Goal: Information Seeking & Learning: Learn about a topic

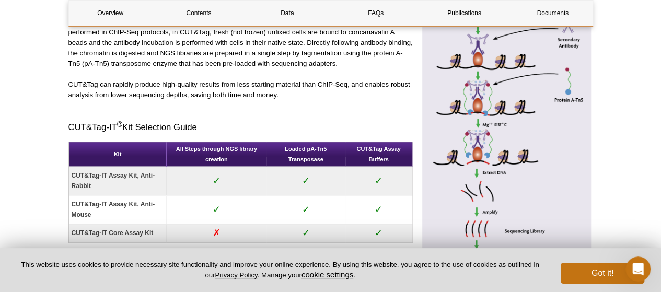
scroll to position [470, 0]
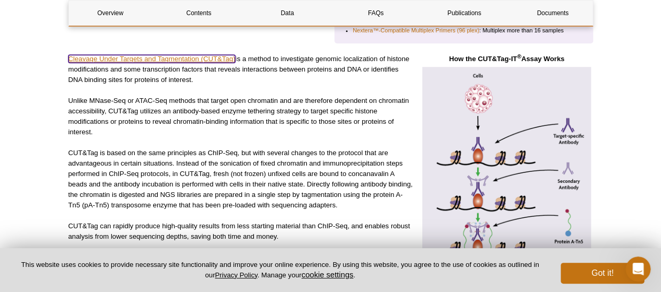
click at [193, 58] on link "Cleavage Under Targets and Tagmentation (CUT&Tag)" at bounding box center [151, 59] width 167 height 8
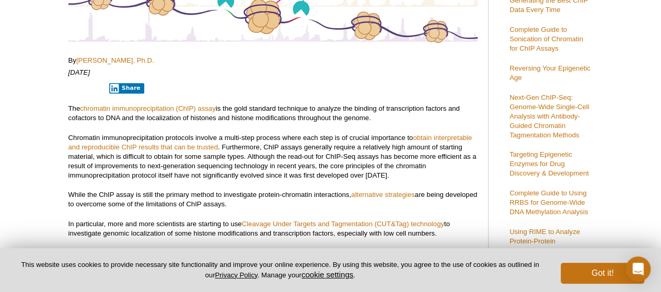
scroll to position [193, 0]
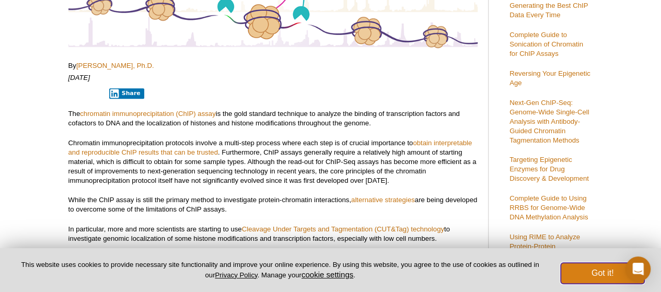
click at [591, 274] on button "Got it!" at bounding box center [603, 273] width 84 height 21
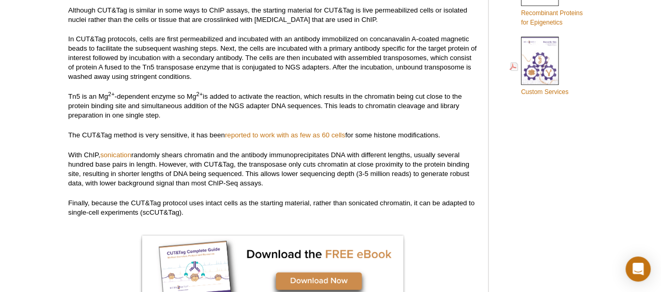
scroll to position [716, 0]
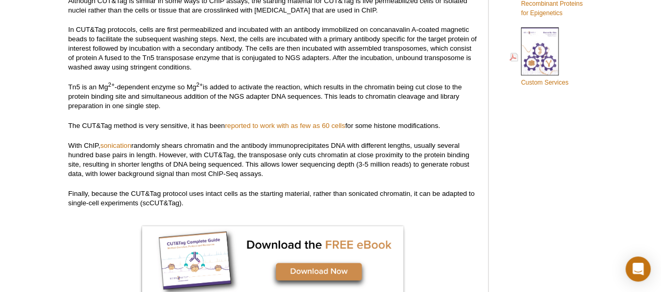
click at [390, 154] on p "With ChIP, sonication randomly shears chromatin and the antibody immunoprecipit…" at bounding box center [272, 160] width 409 height 38
copy p "proximity"
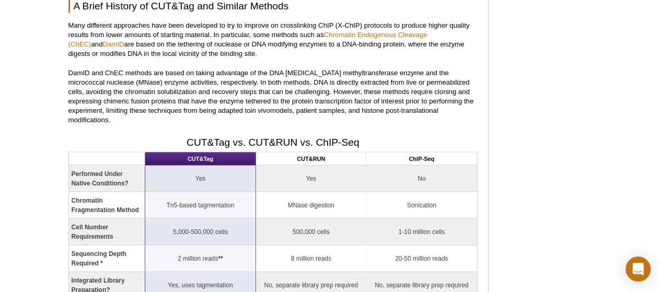
scroll to position [1030, 0]
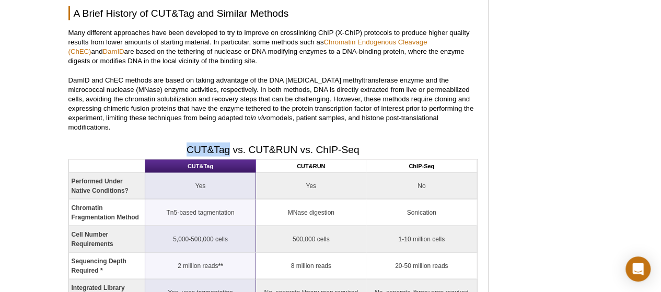
drag, startPoint x: 187, startPoint y: 139, endPoint x: 231, endPoint y: 140, distance: 43.4
click at [231, 143] on h2 "CUT&Tag vs. CUT&RUN vs. ChIP-Seq" at bounding box center [272, 150] width 409 height 14
copy h2 "CUT&Tag"
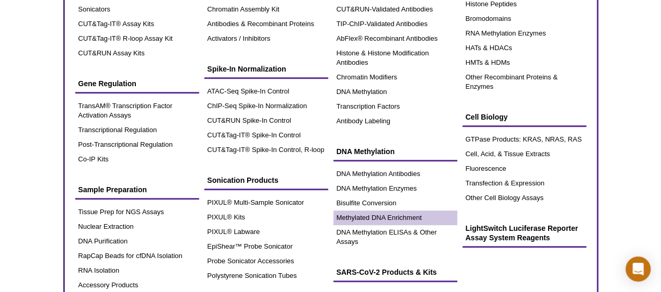
scroll to position [105, 0]
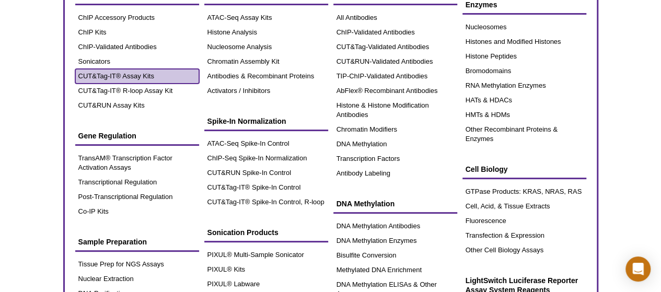
click at [138, 73] on link "CUT&Tag-IT® Assay Kits" at bounding box center [137, 76] width 124 height 15
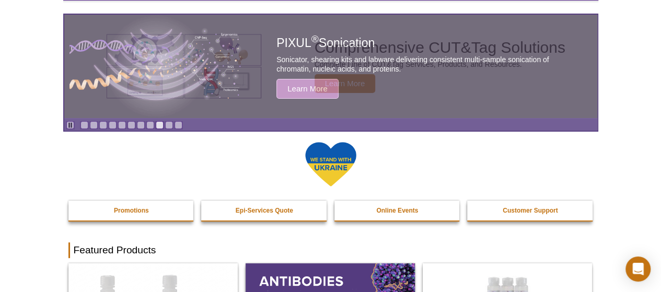
scroll to position [52, 0]
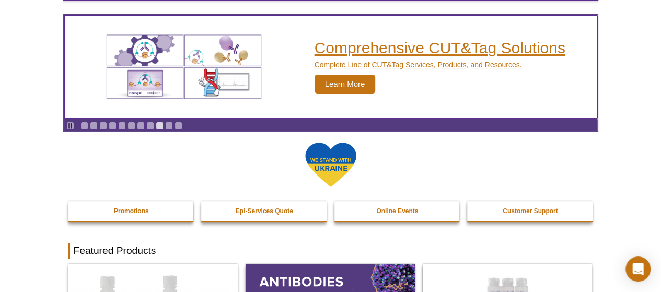
click at [353, 83] on span "Learn More" at bounding box center [345, 84] width 61 height 19
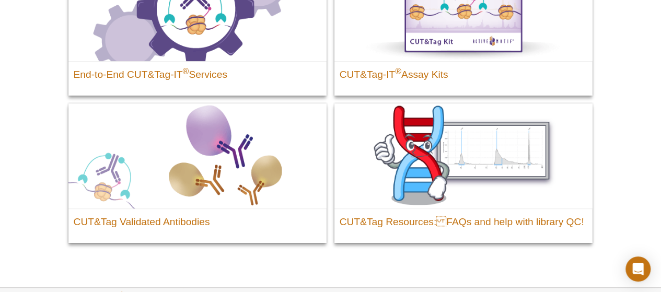
scroll to position [105, 0]
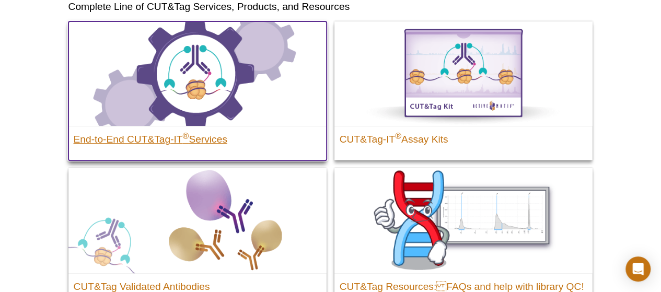
click at [157, 142] on h2 "End-to-End CUT&Tag-IT ® Services" at bounding box center [198, 137] width 248 height 16
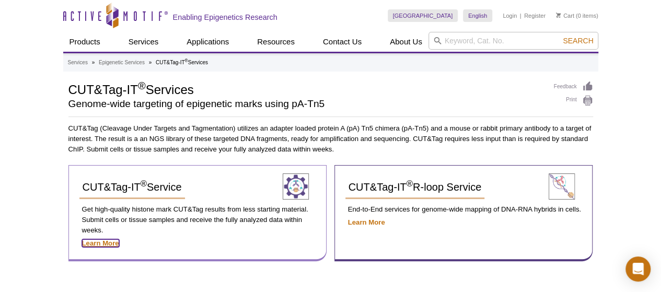
click at [104, 245] on strong "Learn More" at bounding box center [100, 243] width 37 height 8
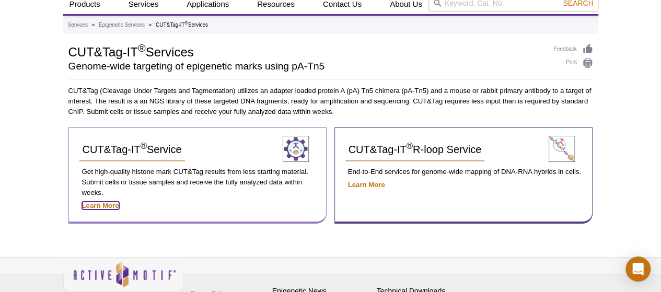
scroll to position [94, 0]
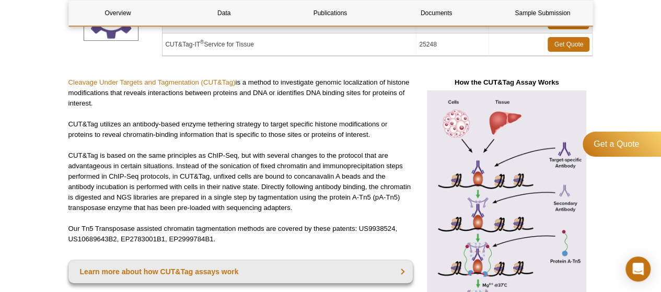
scroll to position [261, 0]
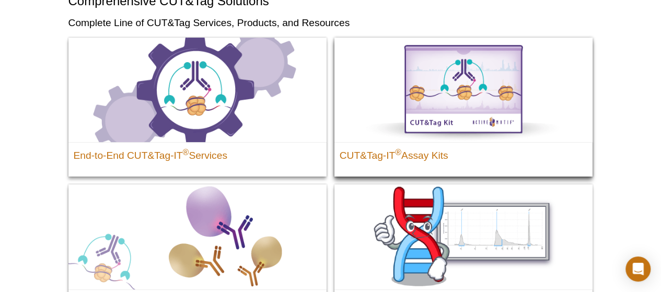
scroll to position [105, 0]
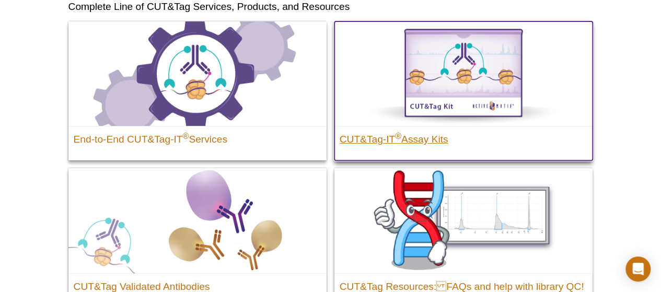
click at [388, 140] on h2 "CUT&Tag-IT ® Assay Kits" at bounding box center [464, 137] width 248 height 16
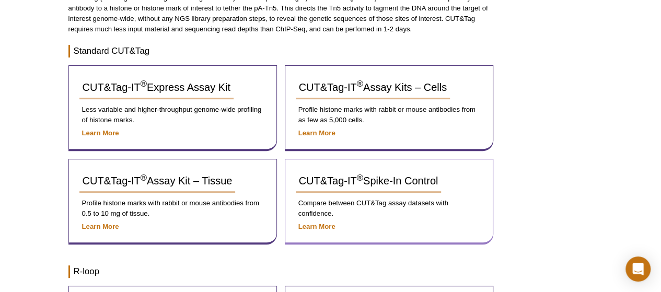
scroll to position [157, 0]
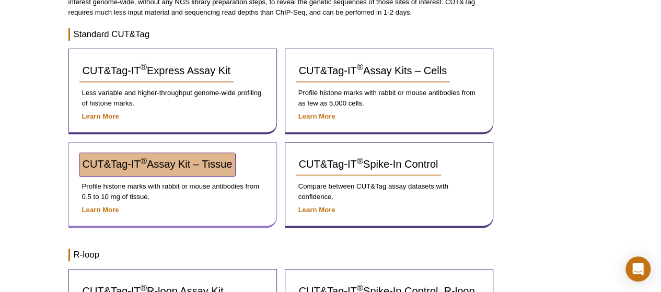
click at [182, 166] on span "CUT&Tag-IT ® Assay Kit – Tissue" at bounding box center [158, 164] width 150 height 12
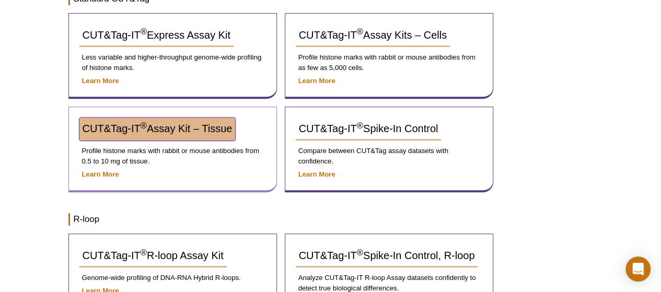
scroll to position [220, 0]
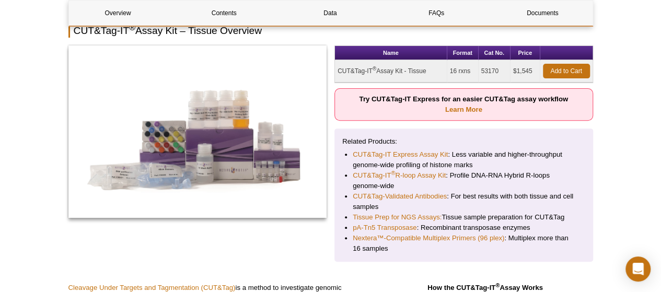
scroll to position [196, 0]
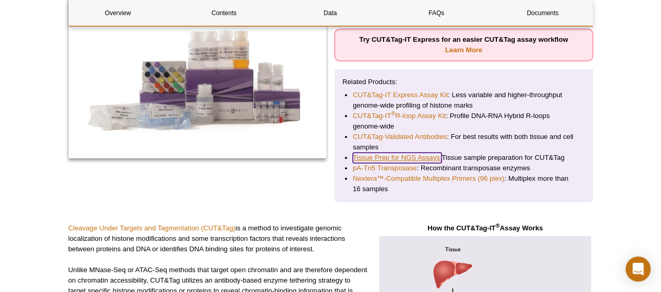
click at [410, 153] on link "Tissue Prep for NGS Assays:" at bounding box center [397, 158] width 89 height 10
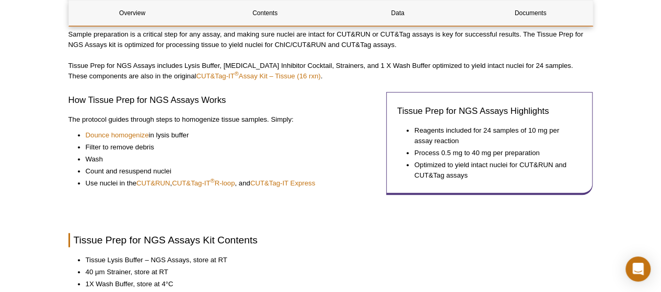
scroll to position [366, 0]
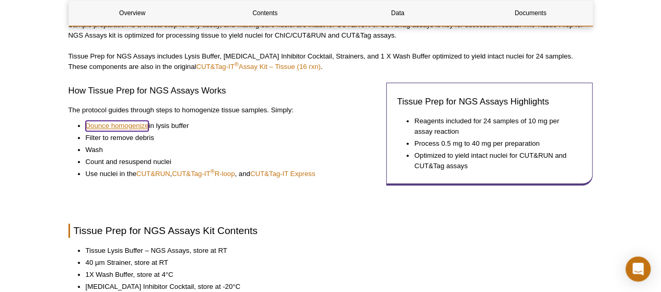
click at [118, 125] on link "Dounce homogenize" at bounding box center [117, 126] width 63 height 10
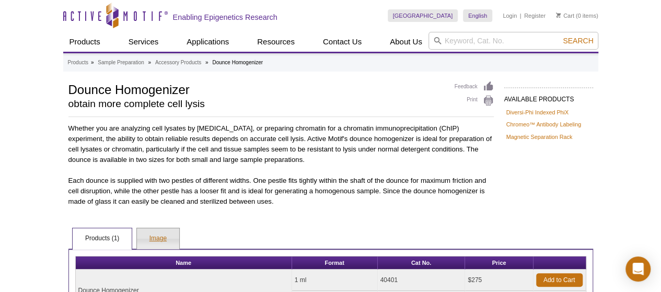
click at [165, 241] on link "Image" at bounding box center [158, 238] width 42 height 21
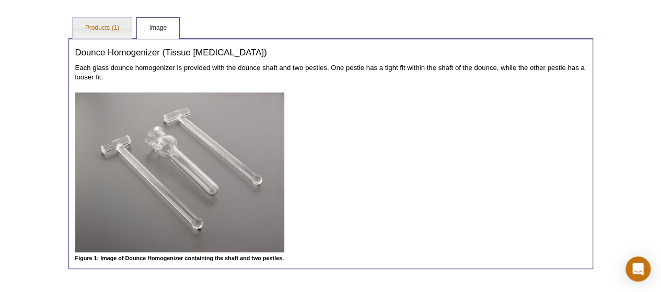
scroll to position [40, 0]
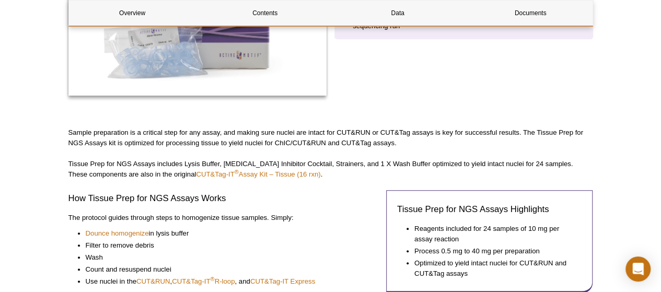
scroll to position [261, 0]
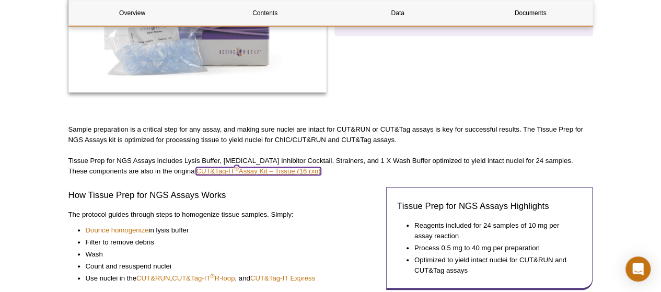
click at [257, 170] on link "CUT&Tag-IT ® Assay Kit – Tissue (16 rxn)" at bounding box center [258, 171] width 124 height 8
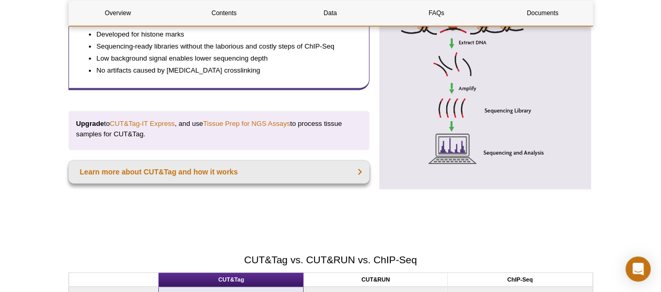
scroll to position [680, 0]
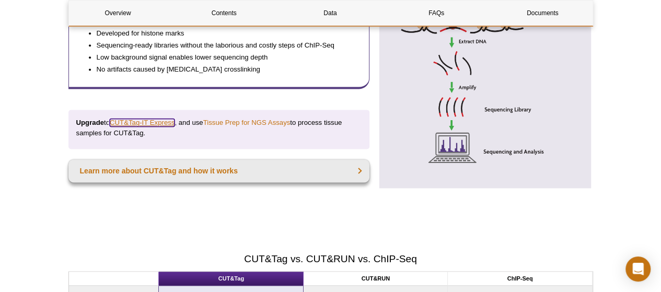
click at [160, 119] on link "CUT&Tag-IT Express" at bounding box center [142, 123] width 65 height 8
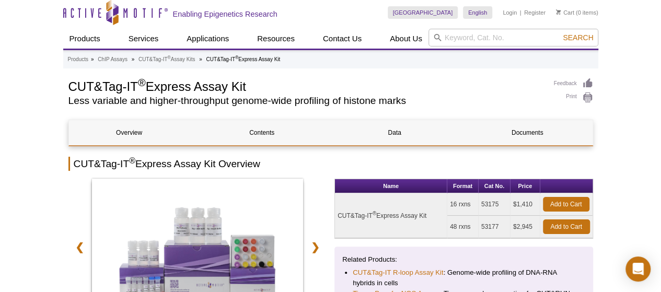
scroll to position [52, 0]
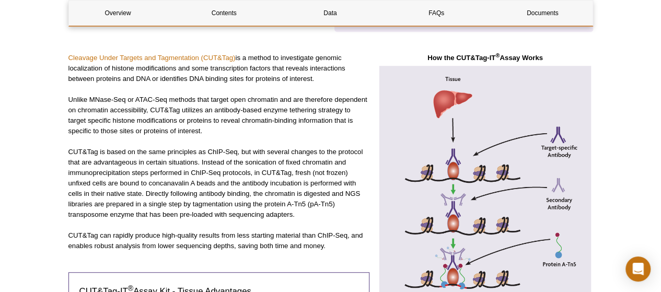
scroll to position [627, 0]
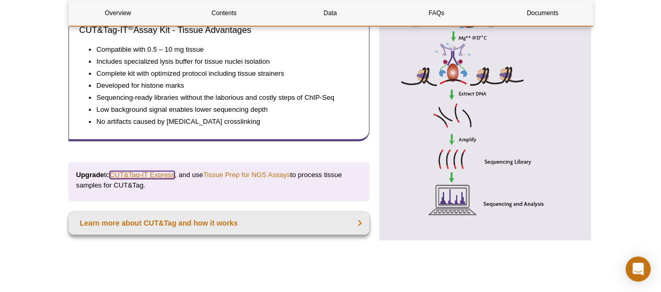
click at [152, 173] on link "CUT&Tag-IT Express" at bounding box center [142, 175] width 65 height 8
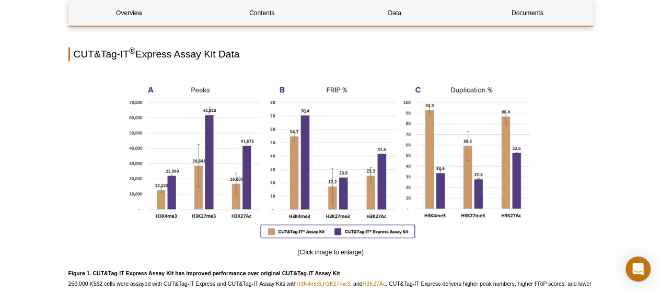
scroll to position [662, 0]
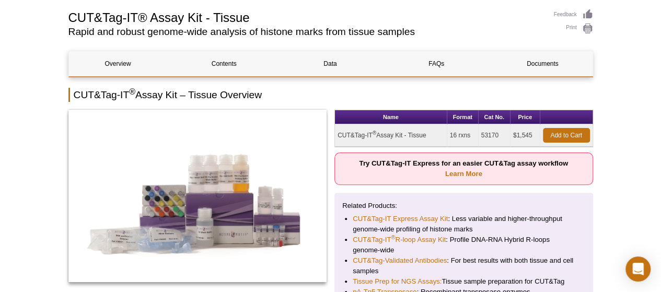
scroll to position [52, 0]
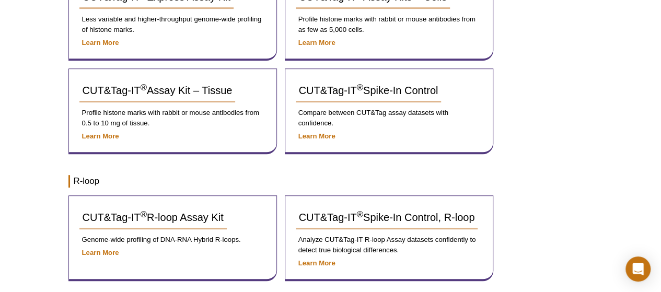
scroll to position [228, 0]
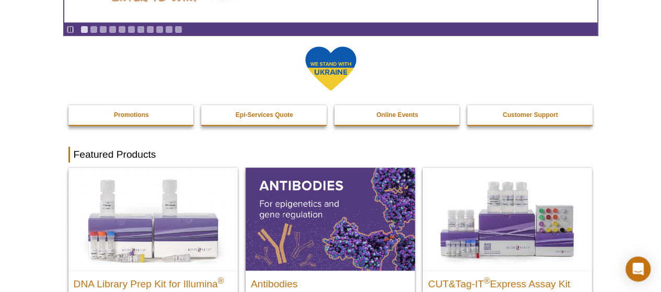
scroll to position [157, 0]
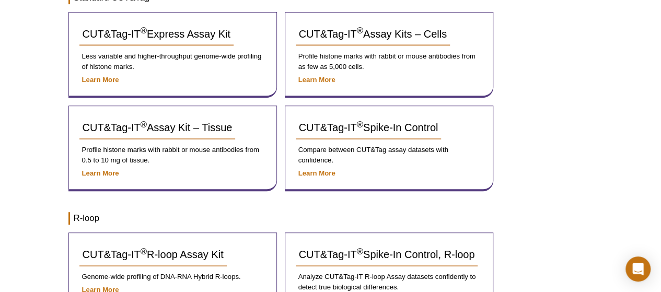
scroll to position [209, 0]
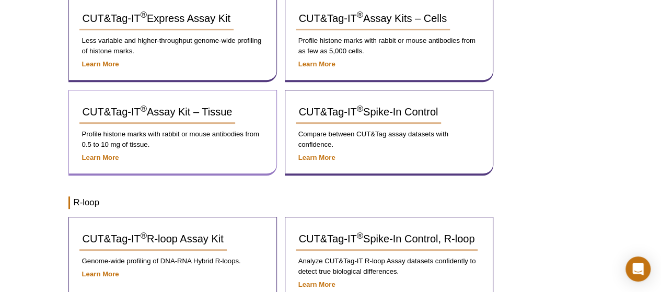
drag, startPoint x: 254, startPoint y: 112, endPoint x: 70, endPoint y: 101, distance: 183.8
click at [70, 101] on div "CUT&Tag-IT ® Assay Kit – Tissue Profile histone marks with rabbit or mouse anti…" at bounding box center [172, 133] width 209 height 86
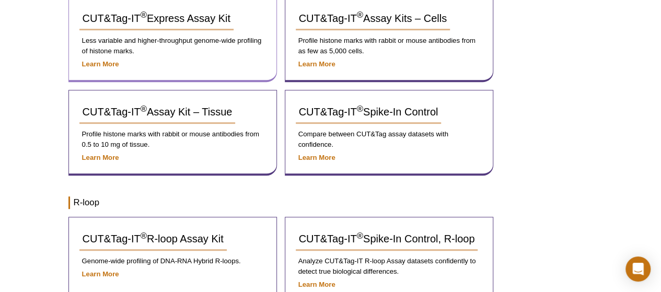
copy span "CUT&Tag-IT ® Assay Kit – Tissue"
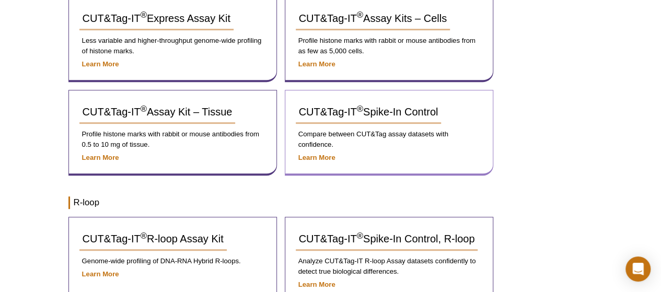
scroll to position [157, 0]
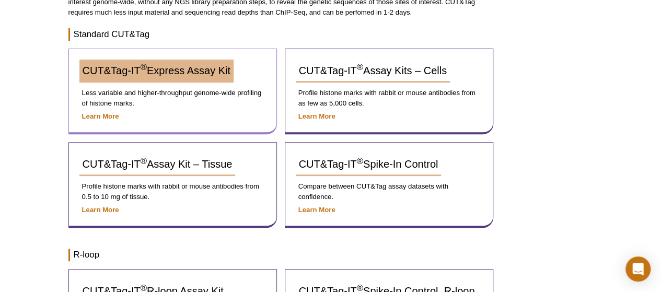
drag, startPoint x: 245, startPoint y: 73, endPoint x: 85, endPoint y: 67, distance: 160.1
click at [85, 67] on div "CUT&Tag-IT ® Express Assay Kit" at bounding box center [172, 75] width 187 height 31
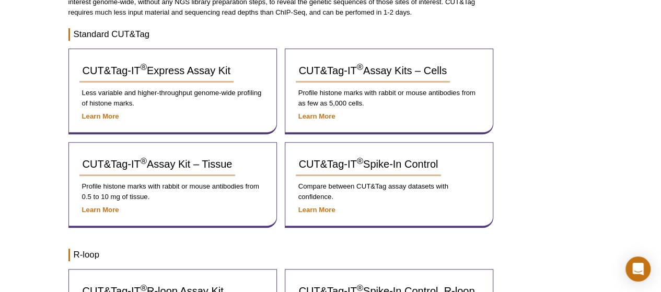
copy span "CUT&Tag-IT ® Express Assay Kit"
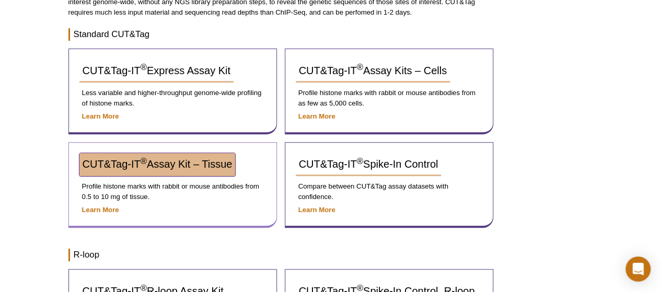
click at [189, 158] on span "CUT&Tag-IT ® Assay Kit – Tissue" at bounding box center [158, 164] width 150 height 12
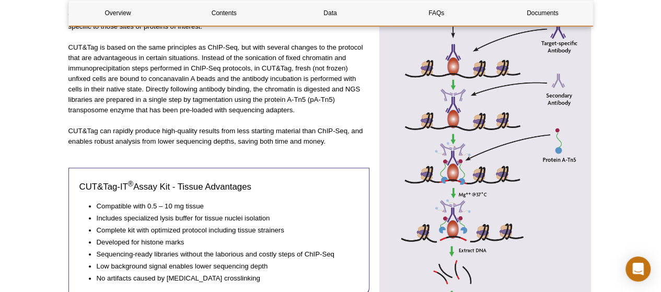
scroll to position [209, 0]
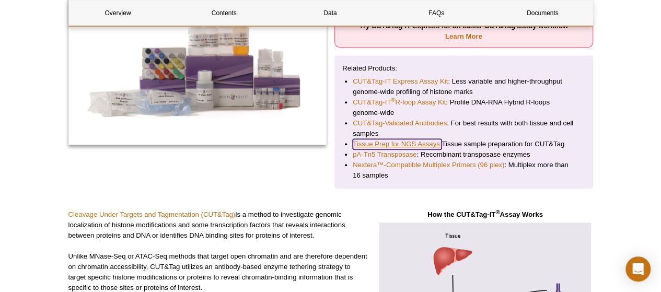
click at [393, 143] on link "Tissue Prep for NGS Assays:" at bounding box center [397, 144] width 89 height 10
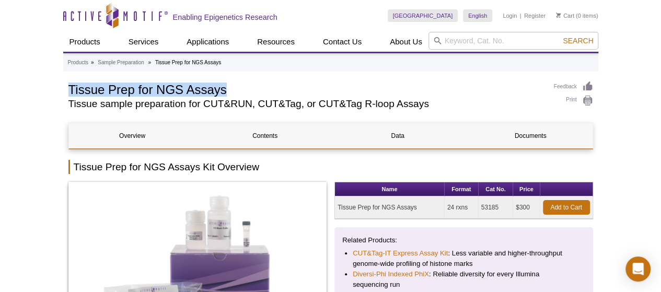
drag, startPoint x: 70, startPoint y: 87, endPoint x: 230, endPoint y: 91, distance: 160.0
click at [230, 91] on h1 "Tissue Prep for NGS Assays" at bounding box center [305, 89] width 475 height 16
copy h1 "Tissue Prep for NGS Assays"
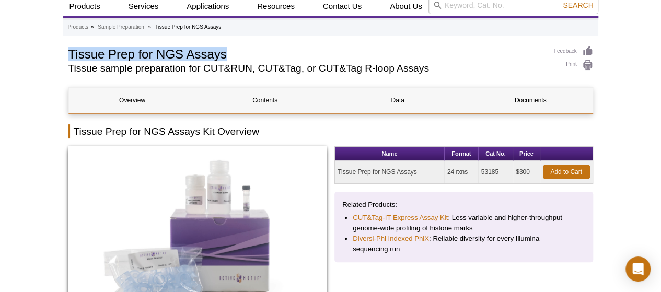
scroll to position [52, 0]
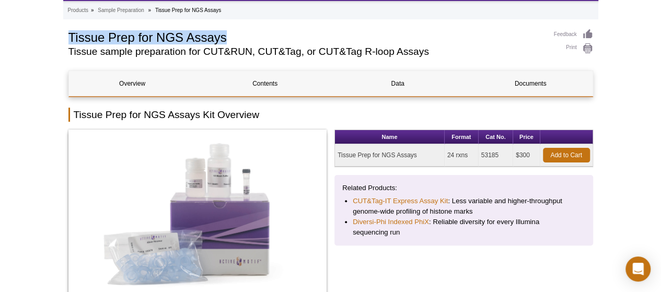
drag, startPoint x: 481, startPoint y: 153, endPoint x: 500, endPoint y: 152, distance: 18.9
click at [500, 152] on td "53185" at bounding box center [496, 155] width 35 height 22
copy td "53185"
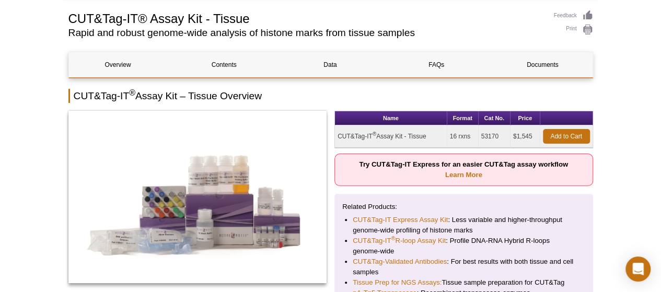
scroll to position [52, 0]
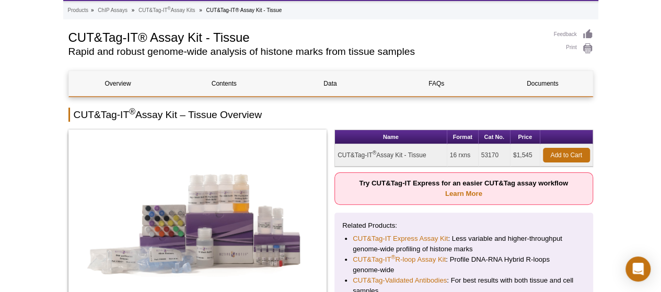
drag, startPoint x: 483, startPoint y: 153, endPoint x: 500, endPoint y: 153, distance: 16.7
click at [500, 153] on td "53170" at bounding box center [495, 155] width 32 height 22
copy td "53170"
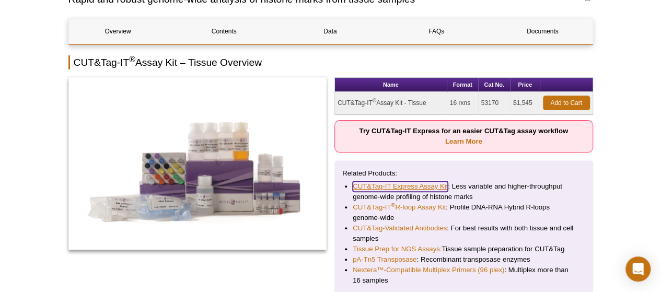
click at [437, 186] on link "CUT&Tag-IT Express Assay Kit" at bounding box center [400, 186] width 95 height 10
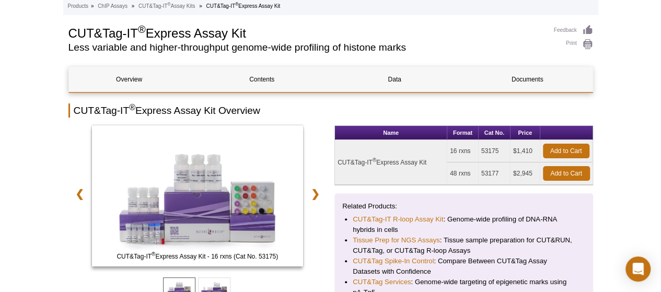
scroll to position [157, 0]
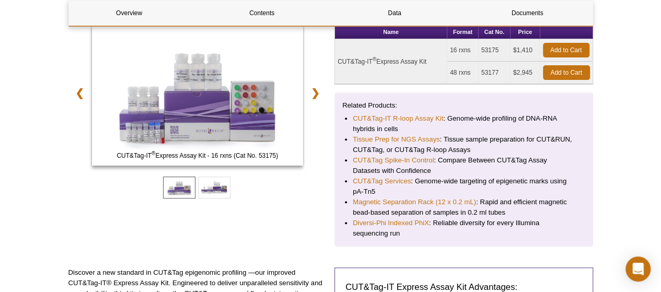
drag, startPoint x: 483, startPoint y: 51, endPoint x: 499, endPoint y: 54, distance: 16.6
click at [499, 54] on td "53175" at bounding box center [495, 50] width 32 height 22
copy td "53175"
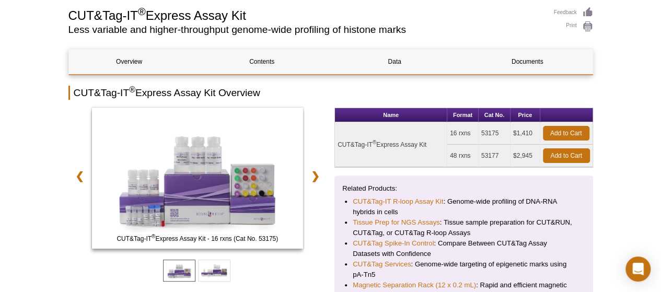
scroll to position [0, 0]
